Goal: Task Accomplishment & Management: Manage account settings

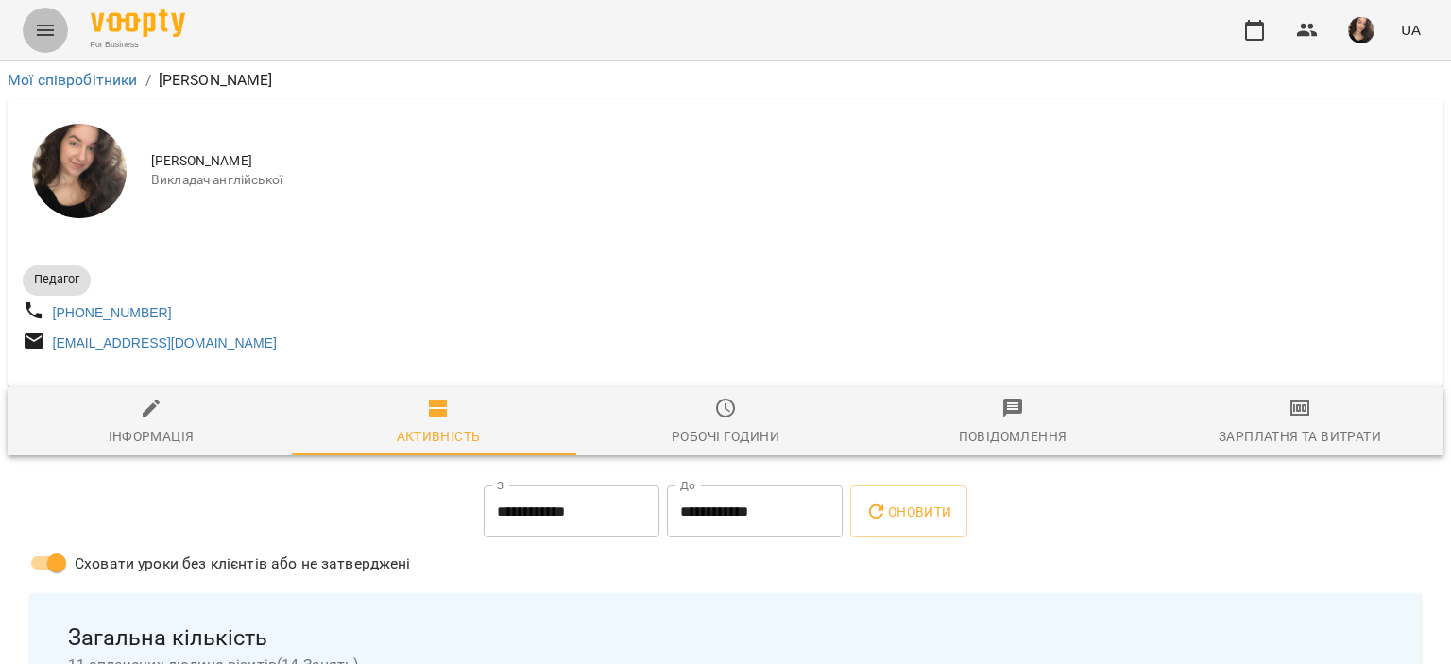
click at [57, 17] on button "Menu" at bounding box center [45, 30] width 45 height 45
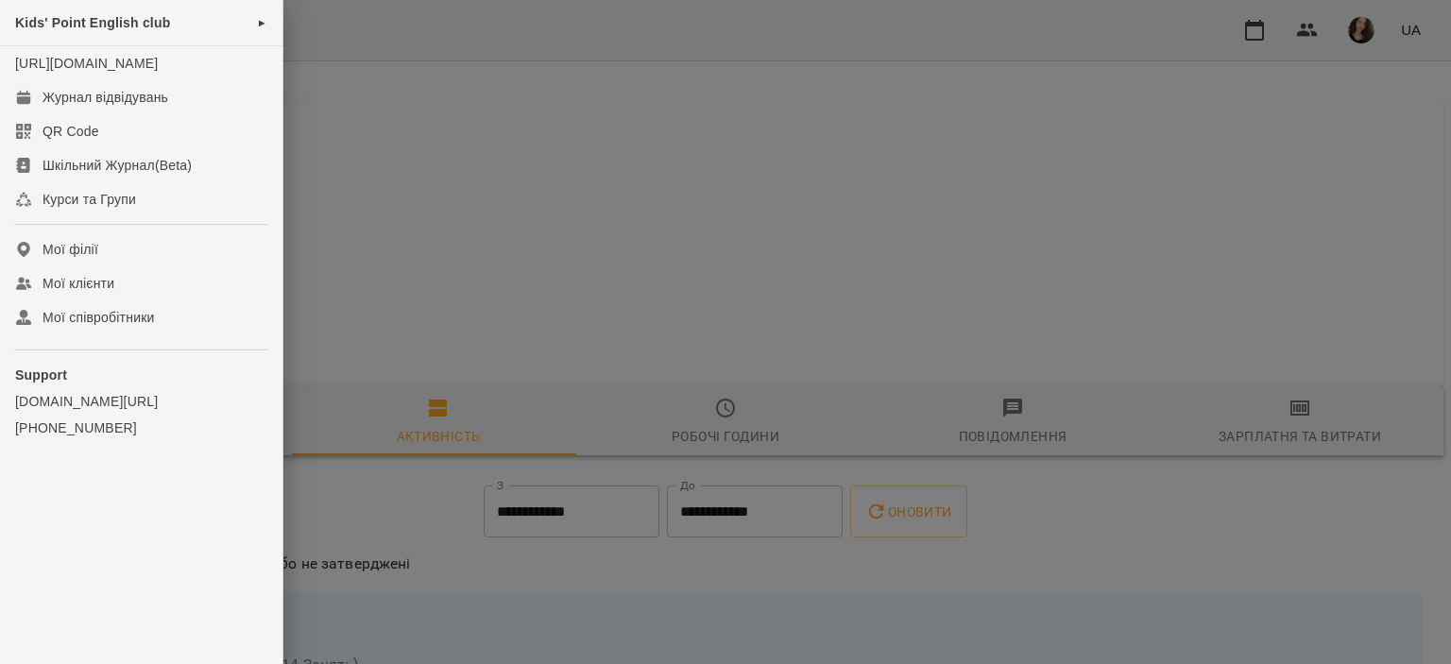
click at [57, 17] on span "Kids' Point English club" at bounding box center [92, 22] width 155 height 15
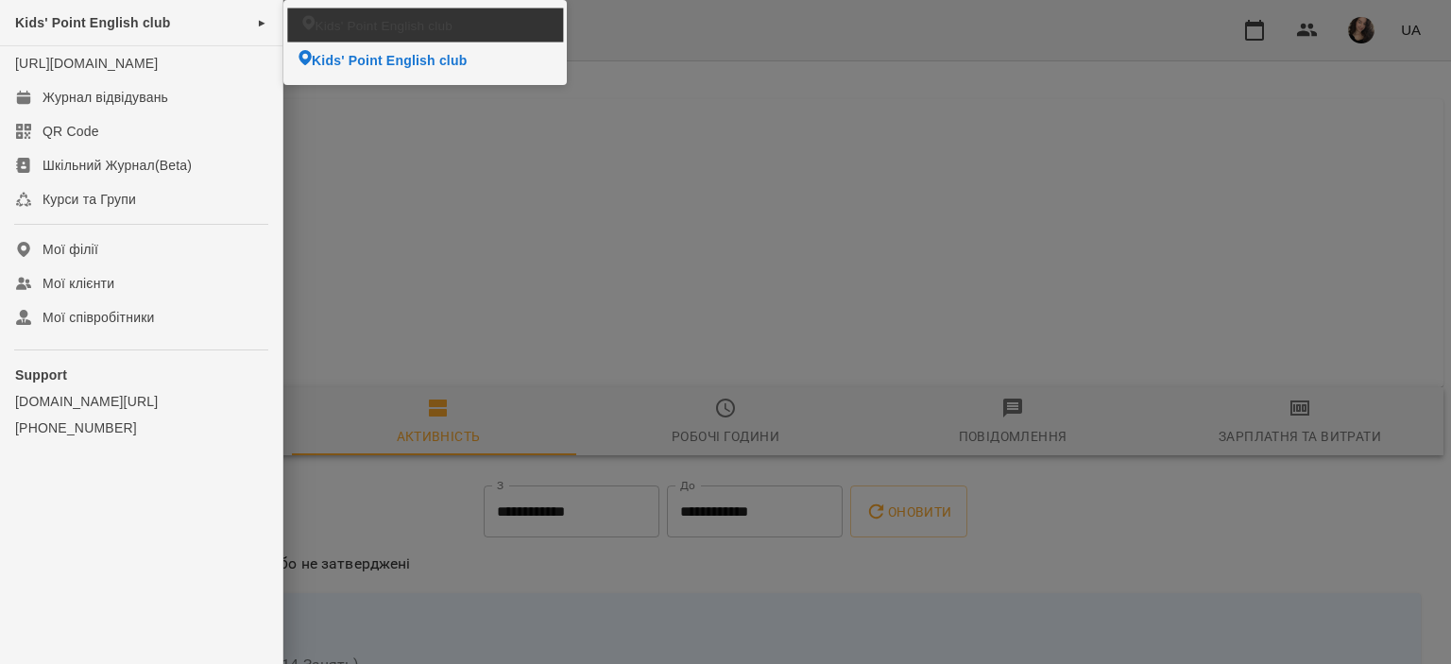
click at [286, 19] on ul "Kids' Point English club Kids' Point English club" at bounding box center [424, 42] width 283 height 85
click at [454, 18] on li "Kids' Point English club" at bounding box center [424, 25] width 283 height 35
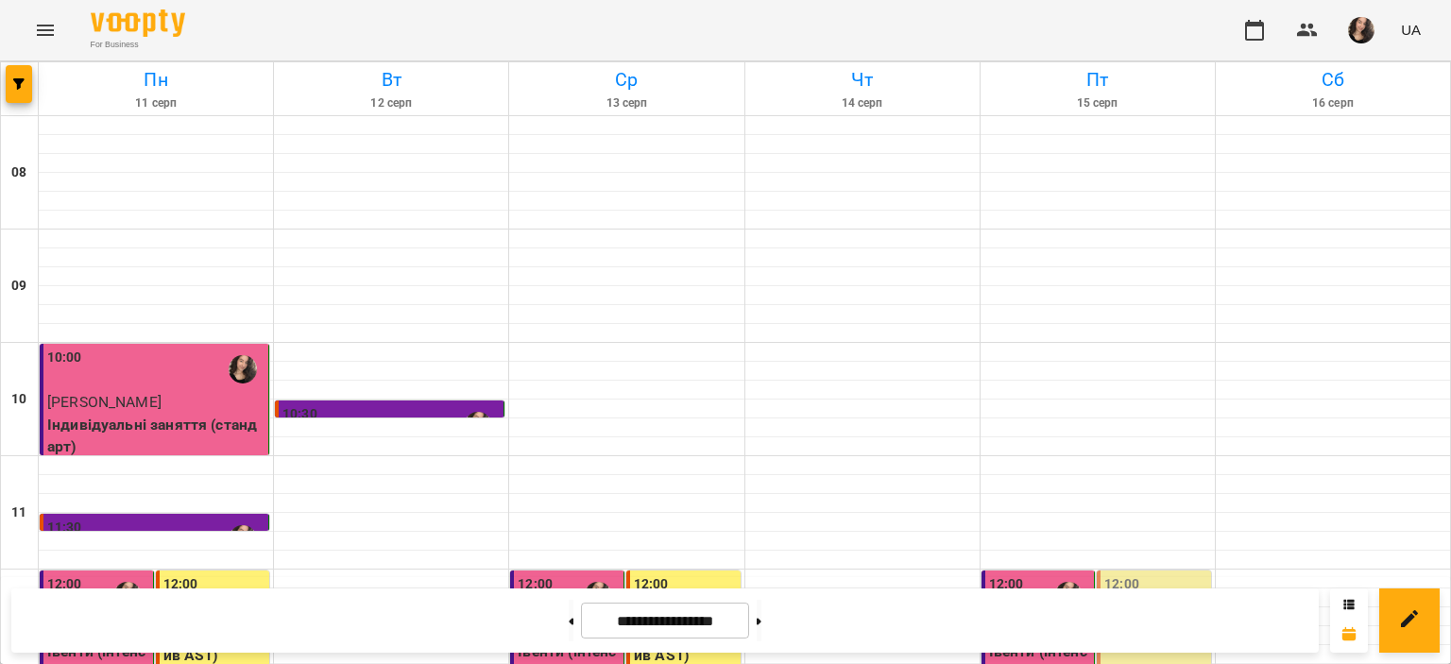
scroll to position [897, 0]
click at [762, 620] on icon at bounding box center [759, 622] width 5 height 8
type input "**********"
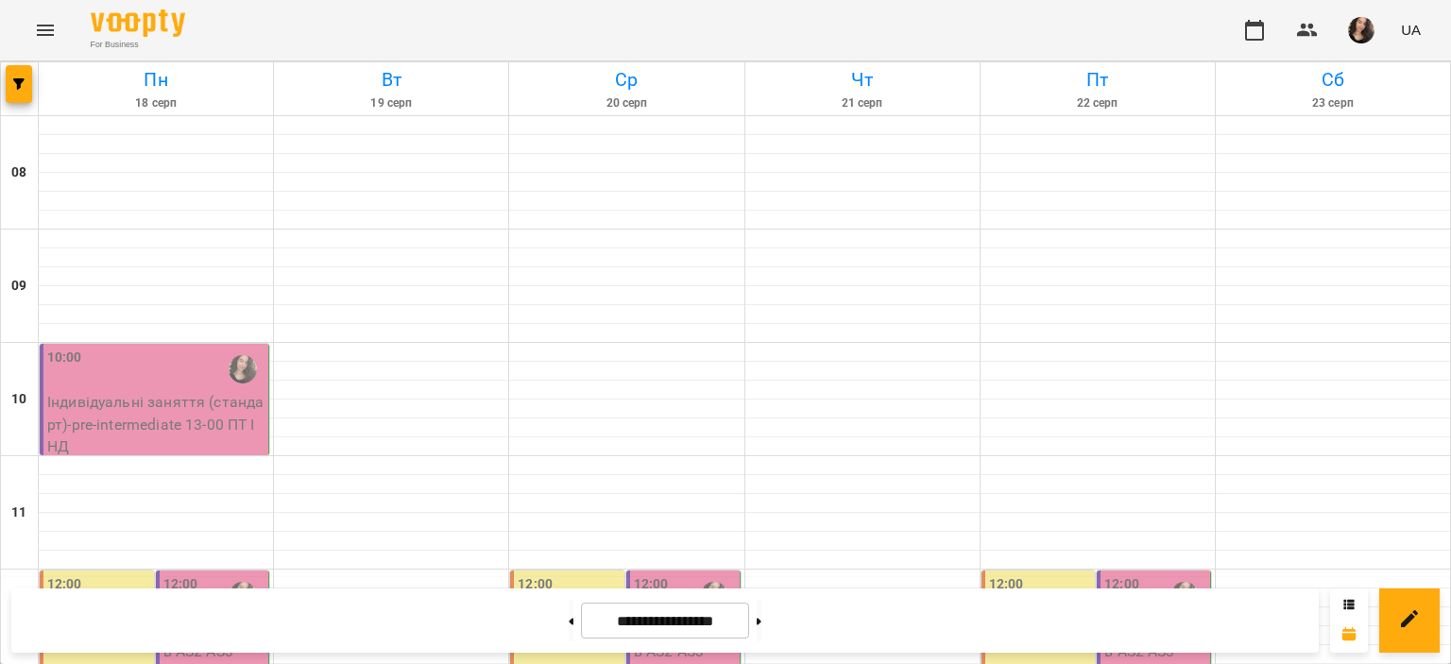
scroll to position [316, 0]
click at [30, 31] on button "Menu" at bounding box center [45, 30] width 45 height 45
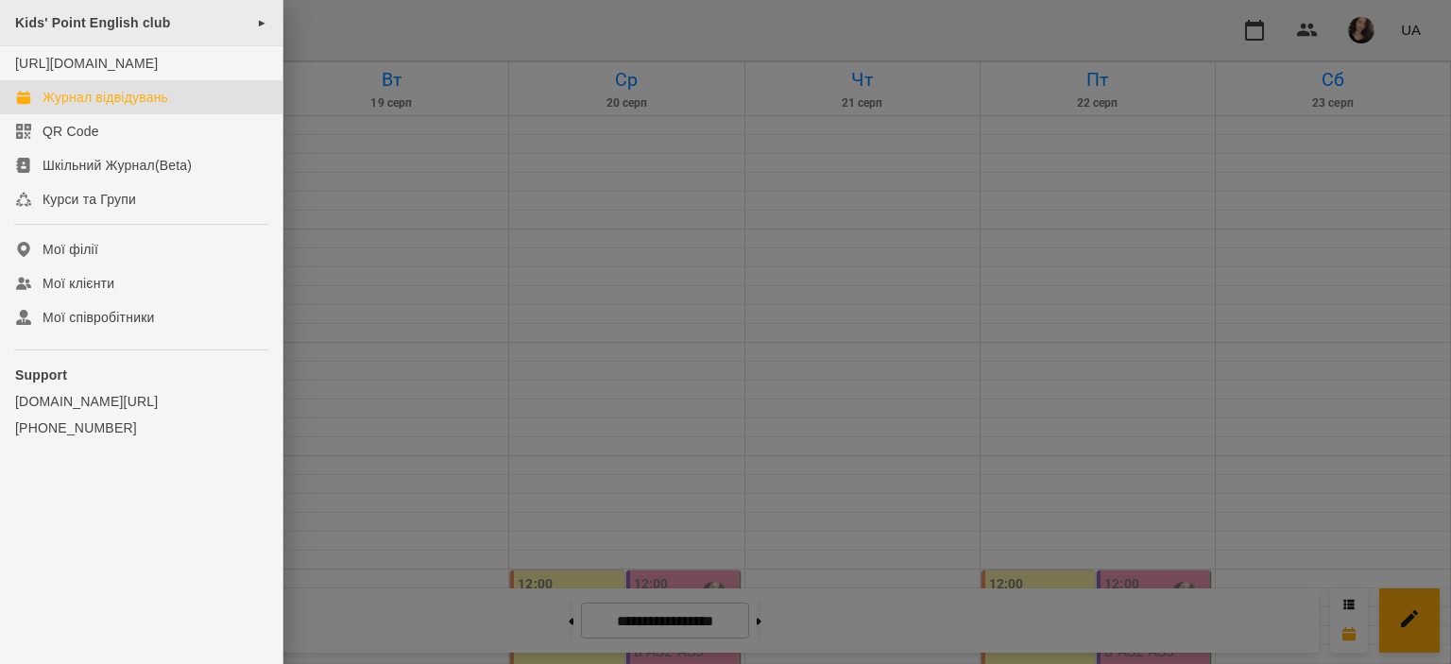
click at [75, 26] on span "Kids' Point English club" at bounding box center [92, 22] width 155 height 15
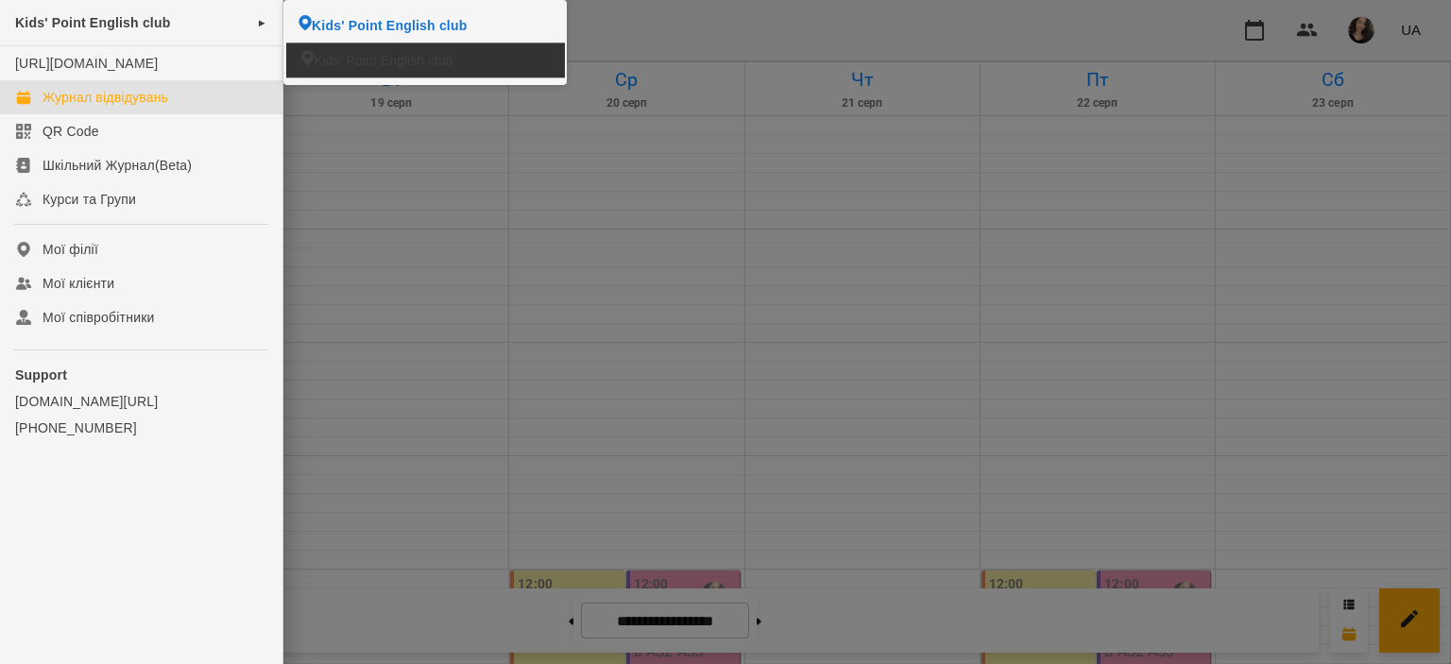
click at [329, 54] on span "Kids' Point English club" at bounding box center [383, 60] width 139 height 19
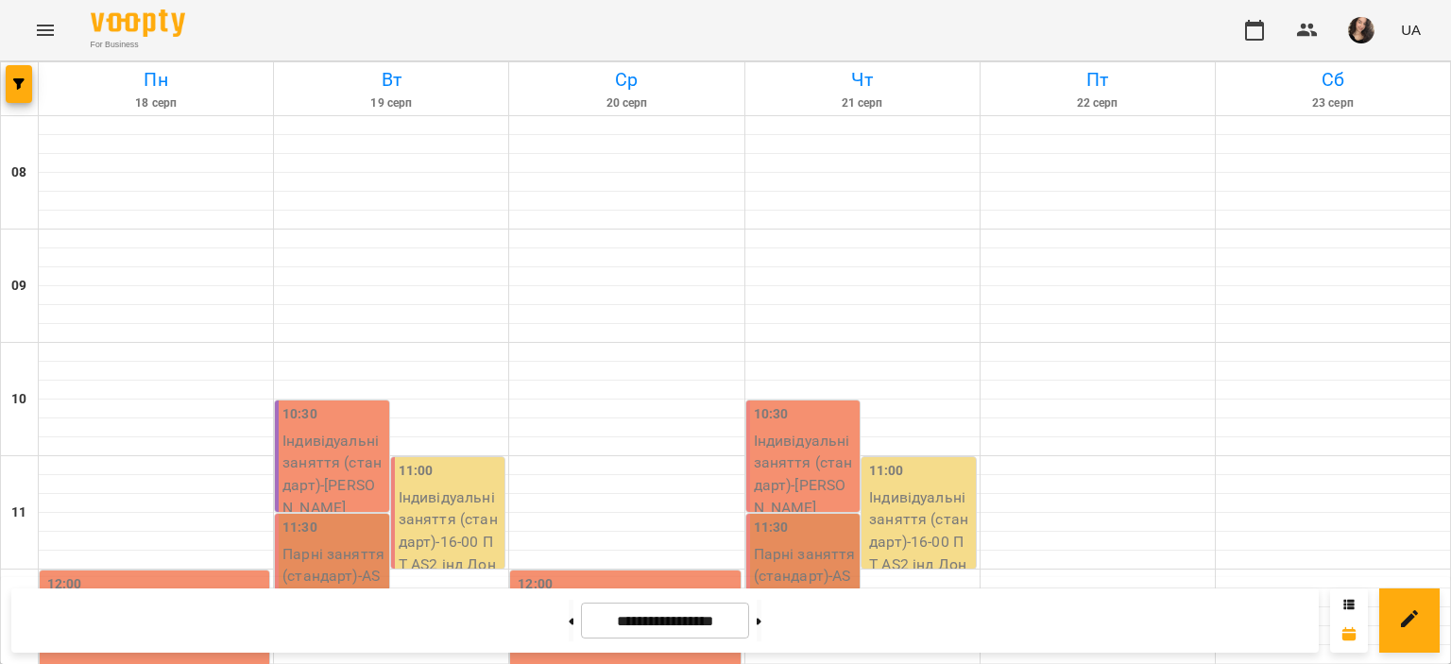
scroll to position [897, 0]
click at [569, 633] on button at bounding box center [571, 621] width 5 height 42
type input "**********"
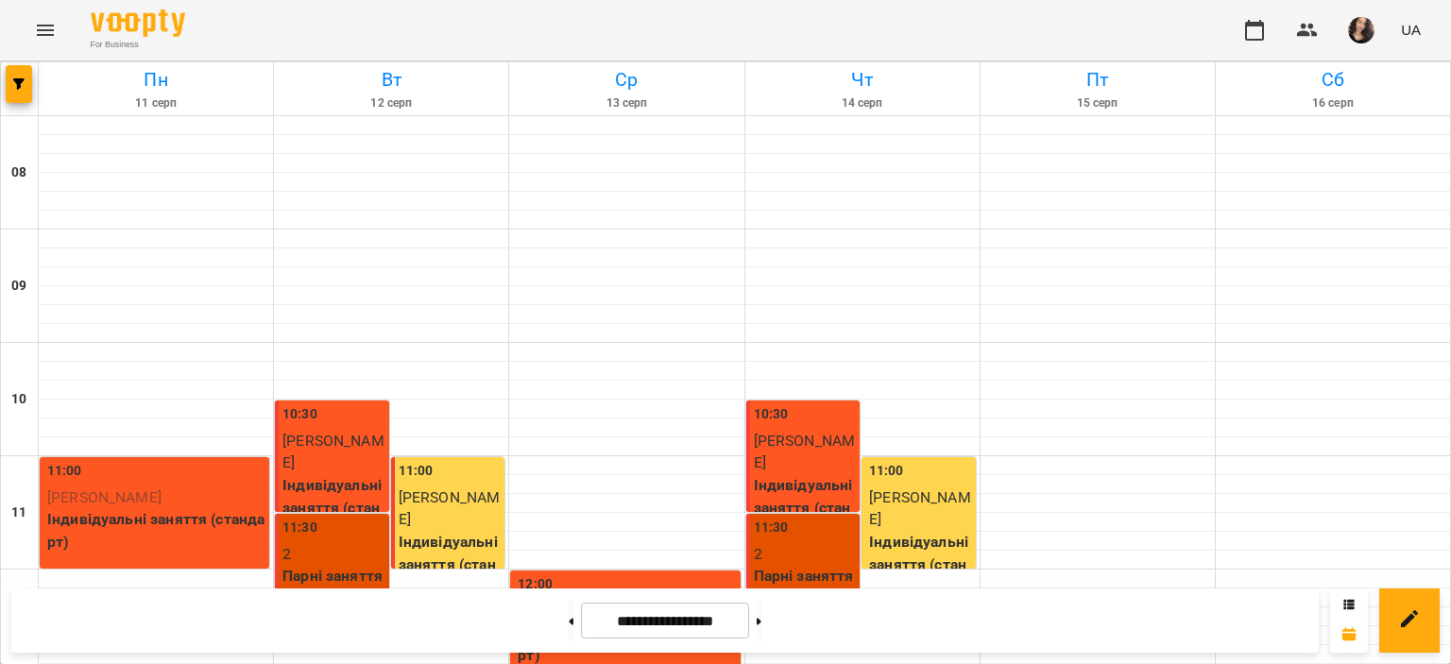
scroll to position [0, 0]
click at [1451, 42] on div "For Business UA" at bounding box center [725, 30] width 1451 height 60
